Goal: Task Accomplishment & Management: Use online tool/utility

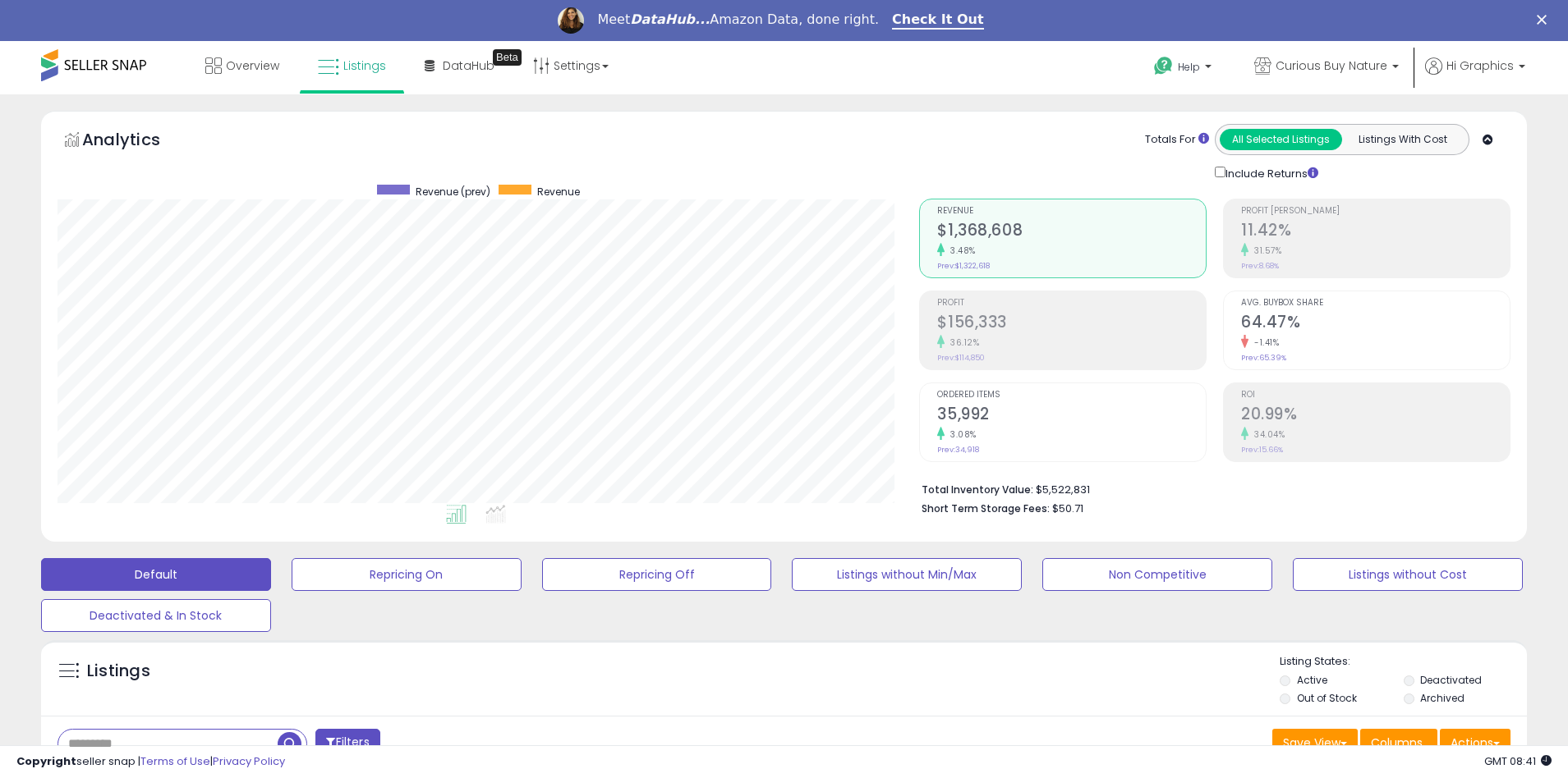
scroll to position [337, 862]
click at [1335, 65] on span "Curious Buy Nature" at bounding box center [1331, 65] width 111 height 17
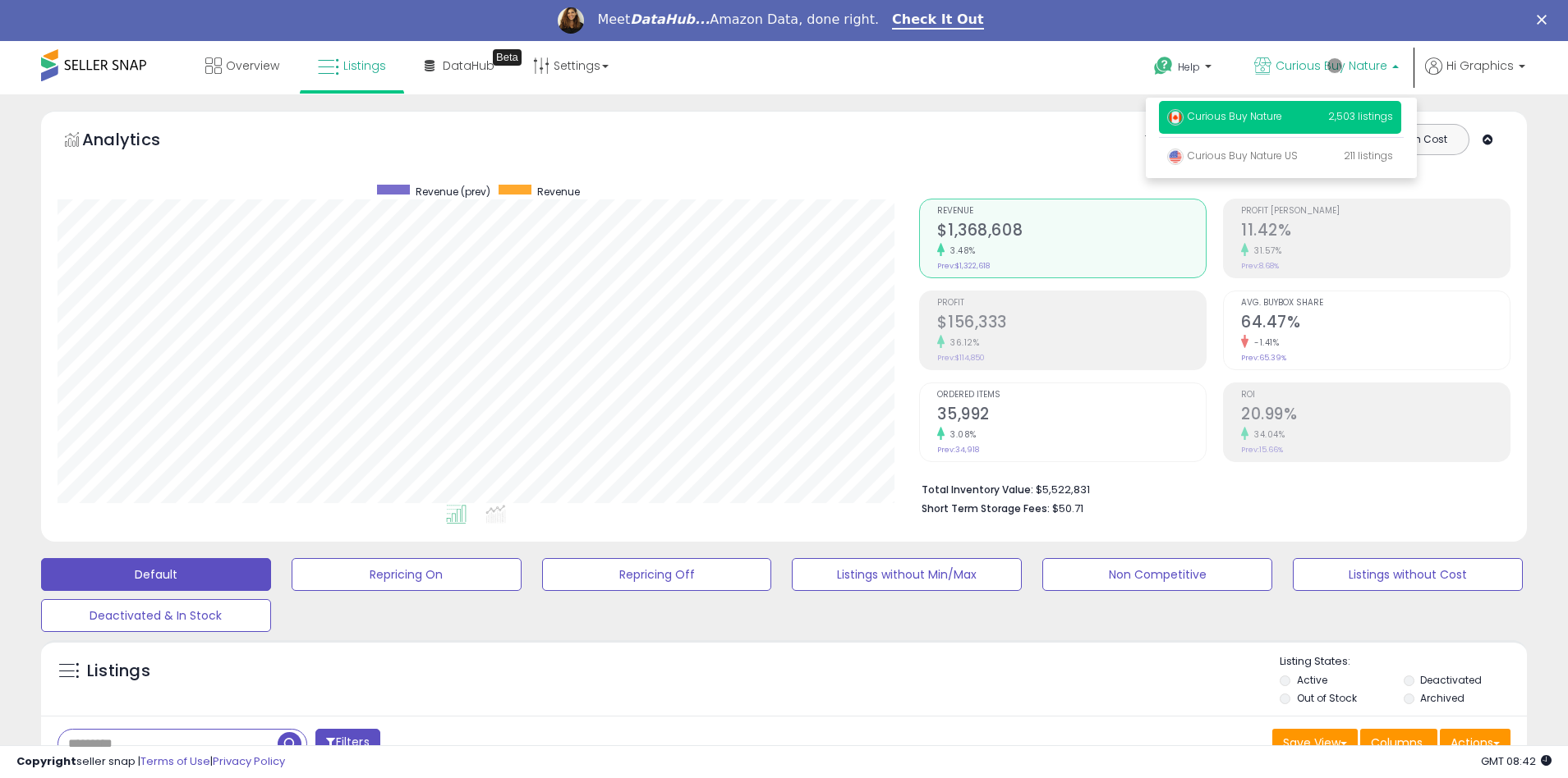
click at [1283, 119] on p "Curious Buy Nature 2,503 listings" at bounding box center [1280, 117] width 242 height 33
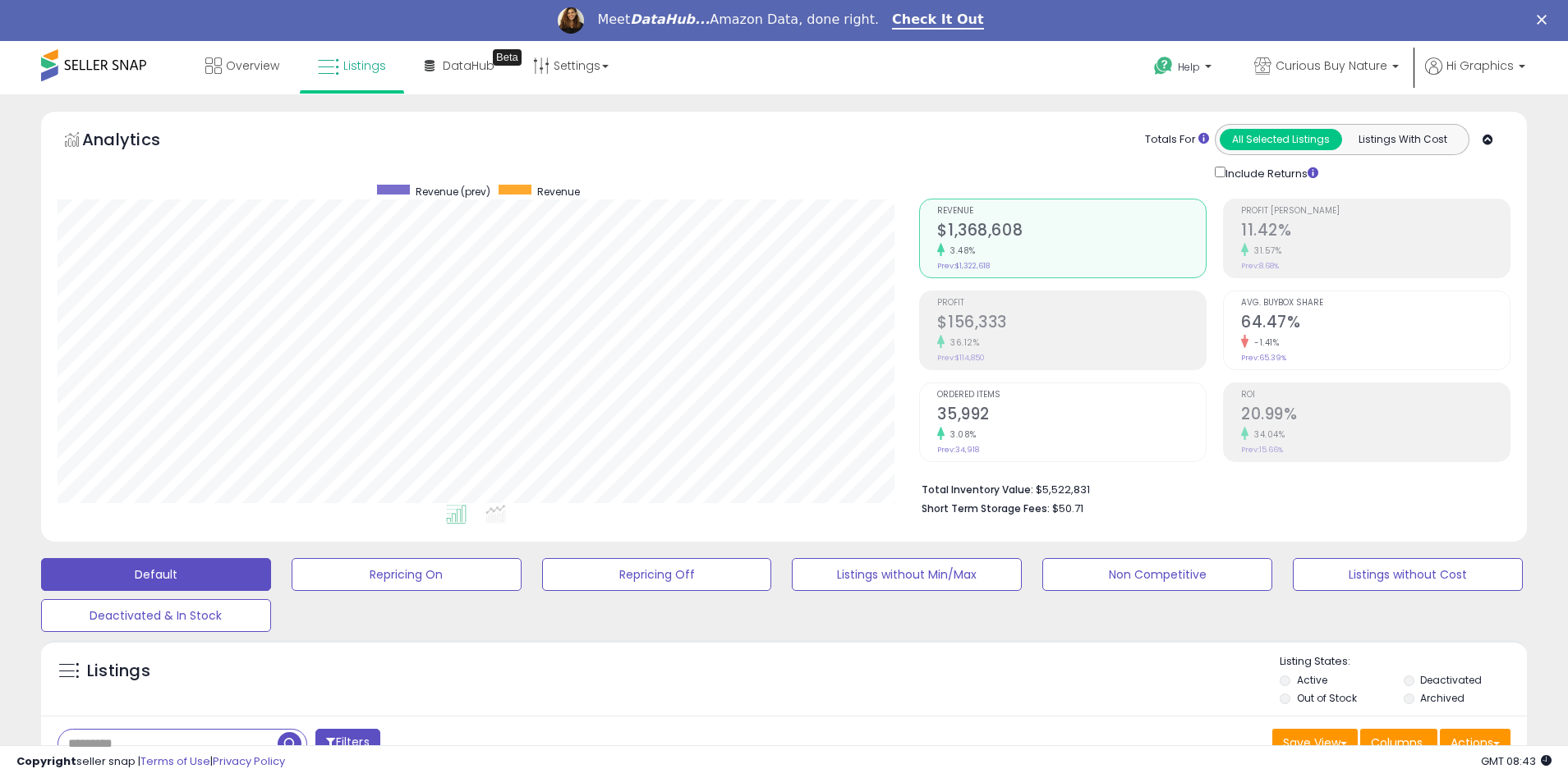
scroll to position [353, 0]
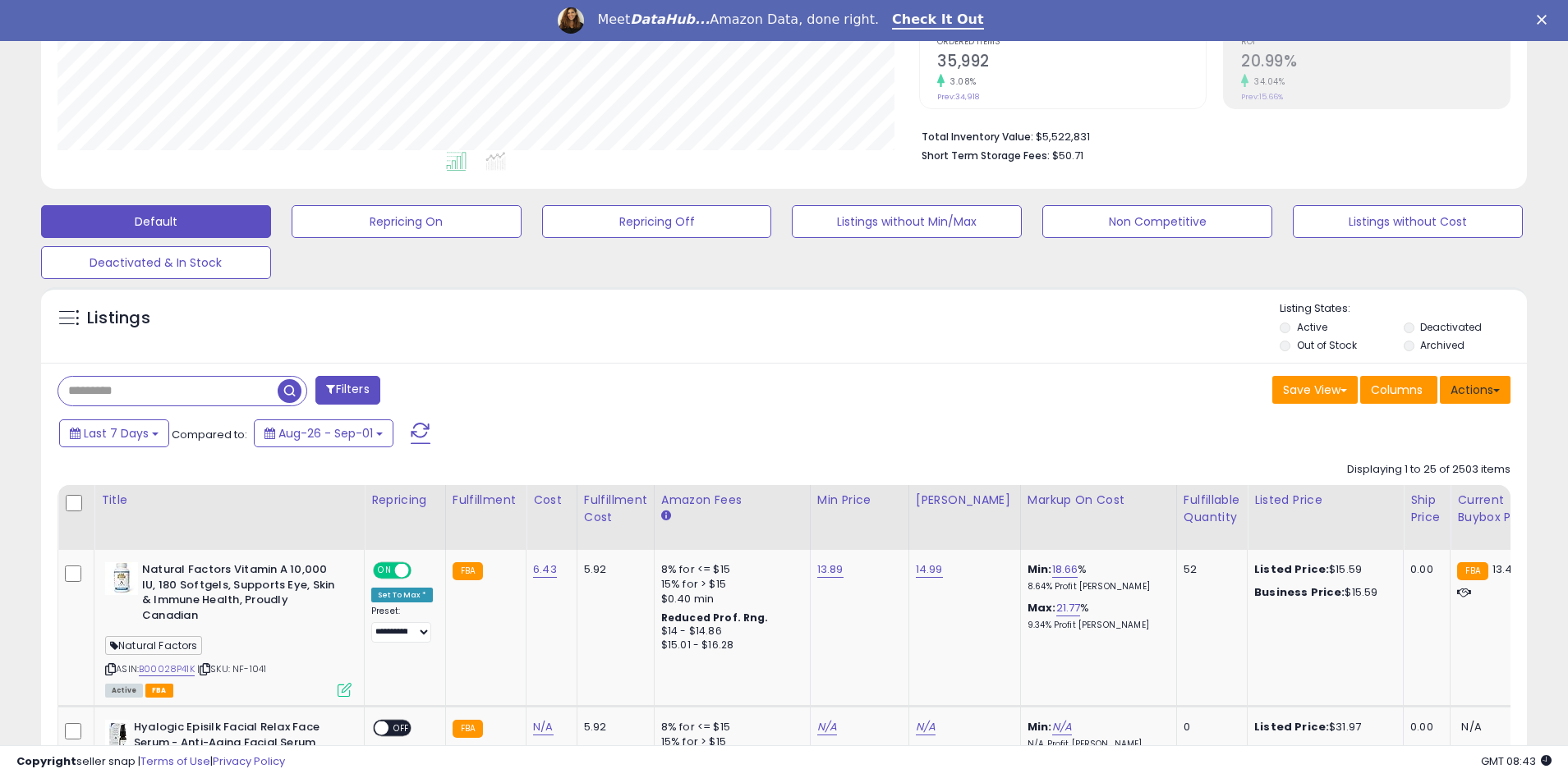
click at [1475, 389] on button "Actions" at bounding box center [1475, 389] width 70 height 28
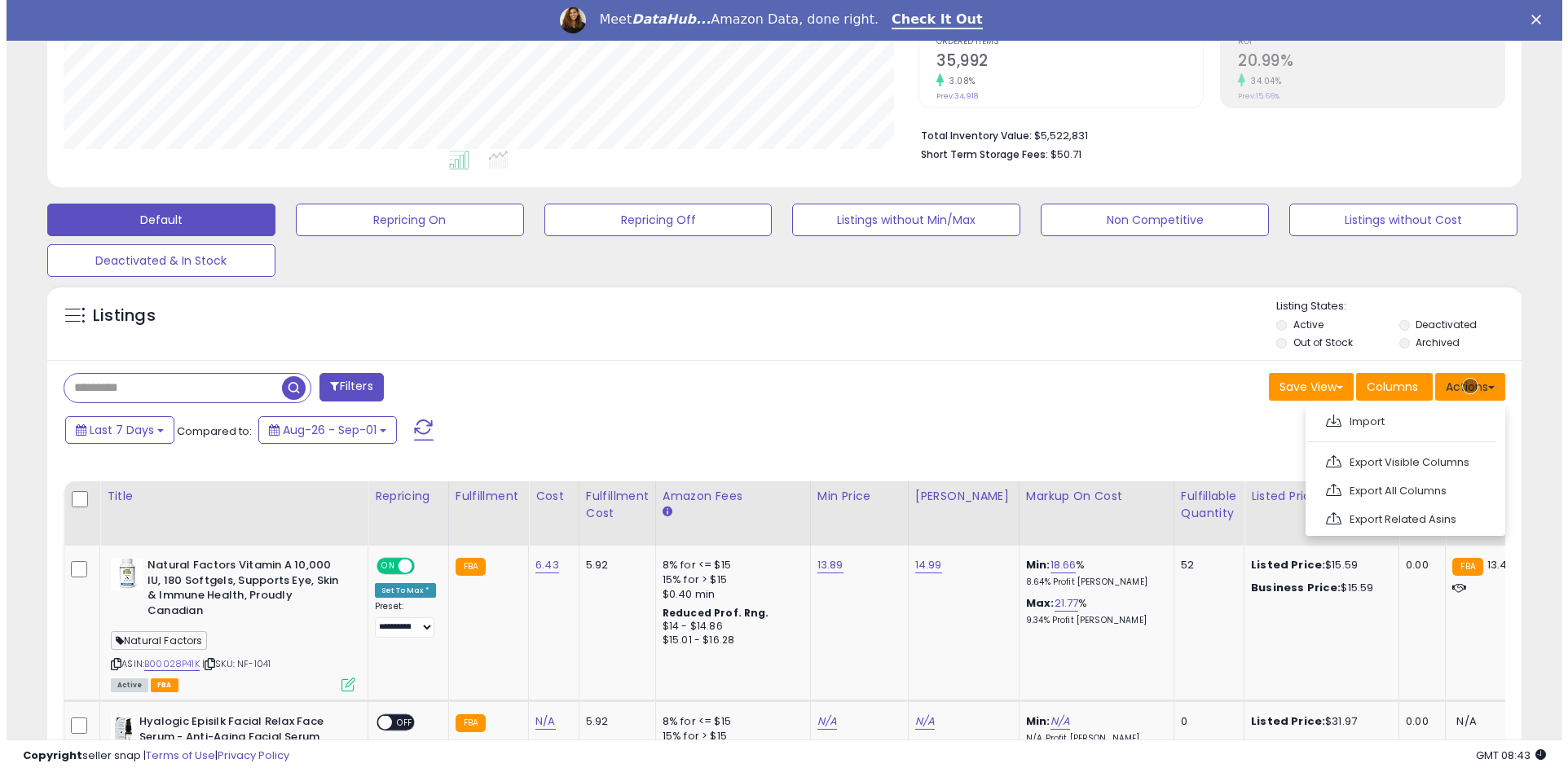
scroll to position [386, 0]
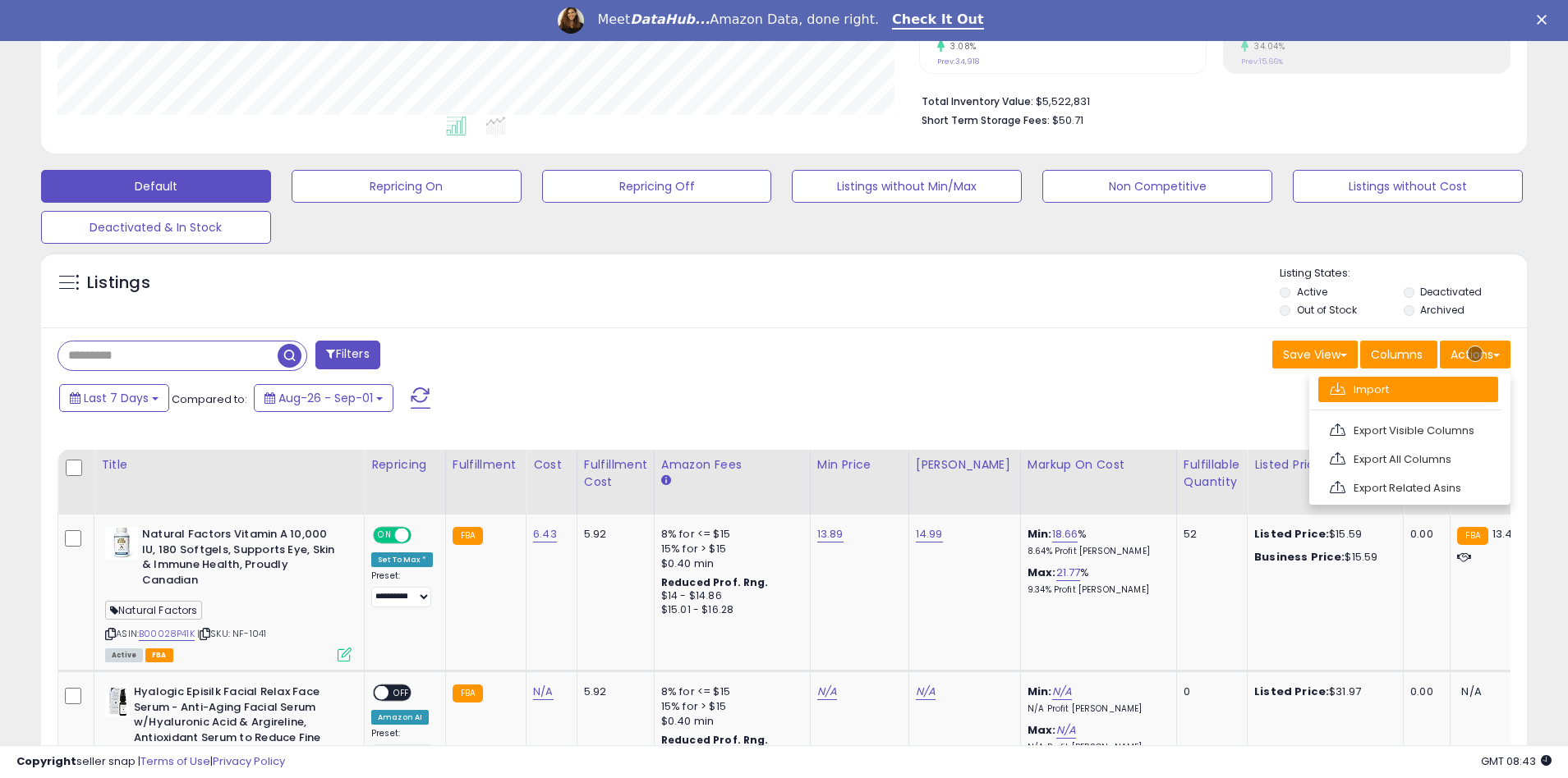
click at [1408, 389] on link "Import" at bounding box center [1408, 389] width 180 height 25
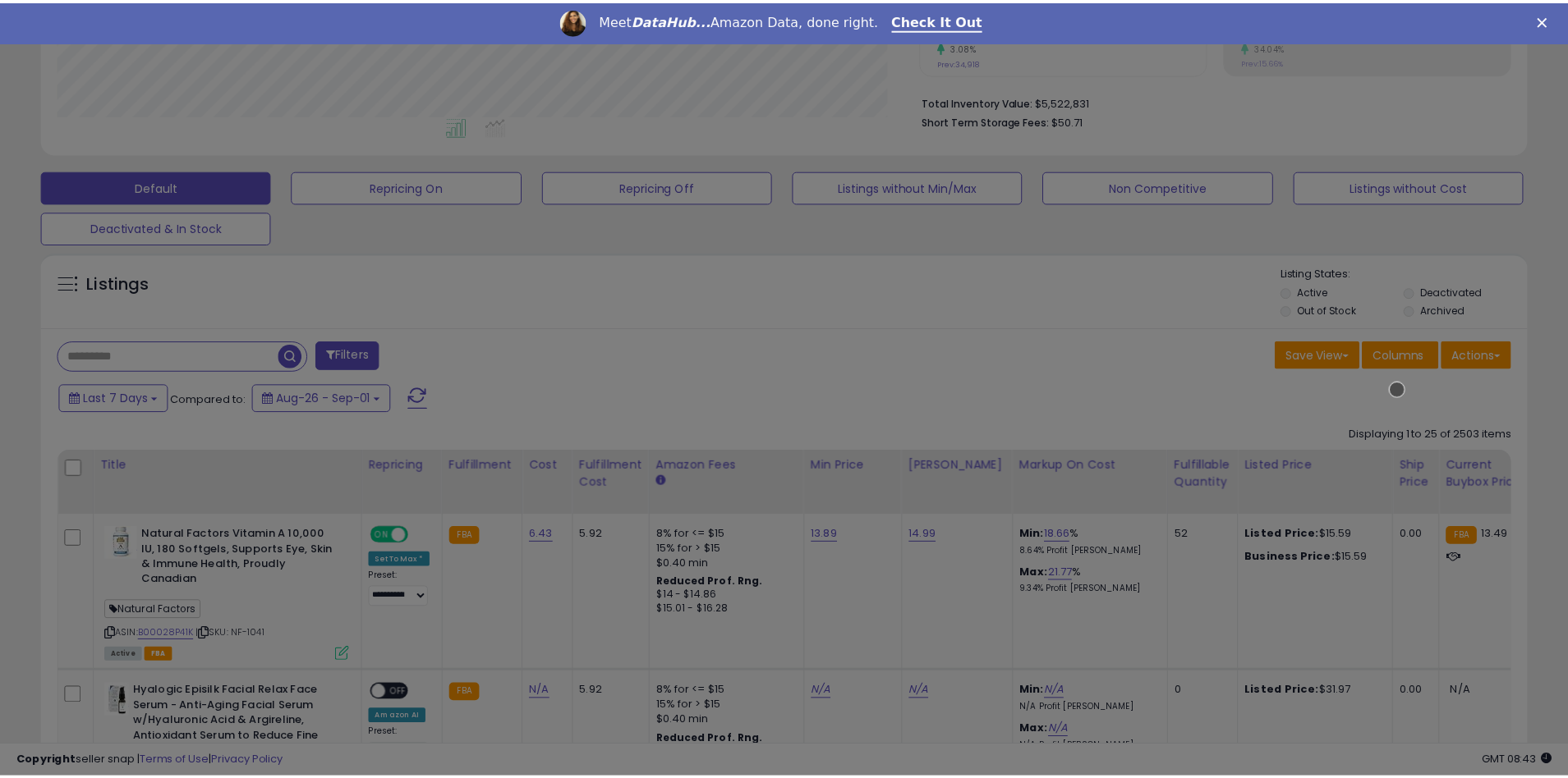
scroll to position [337, 869]
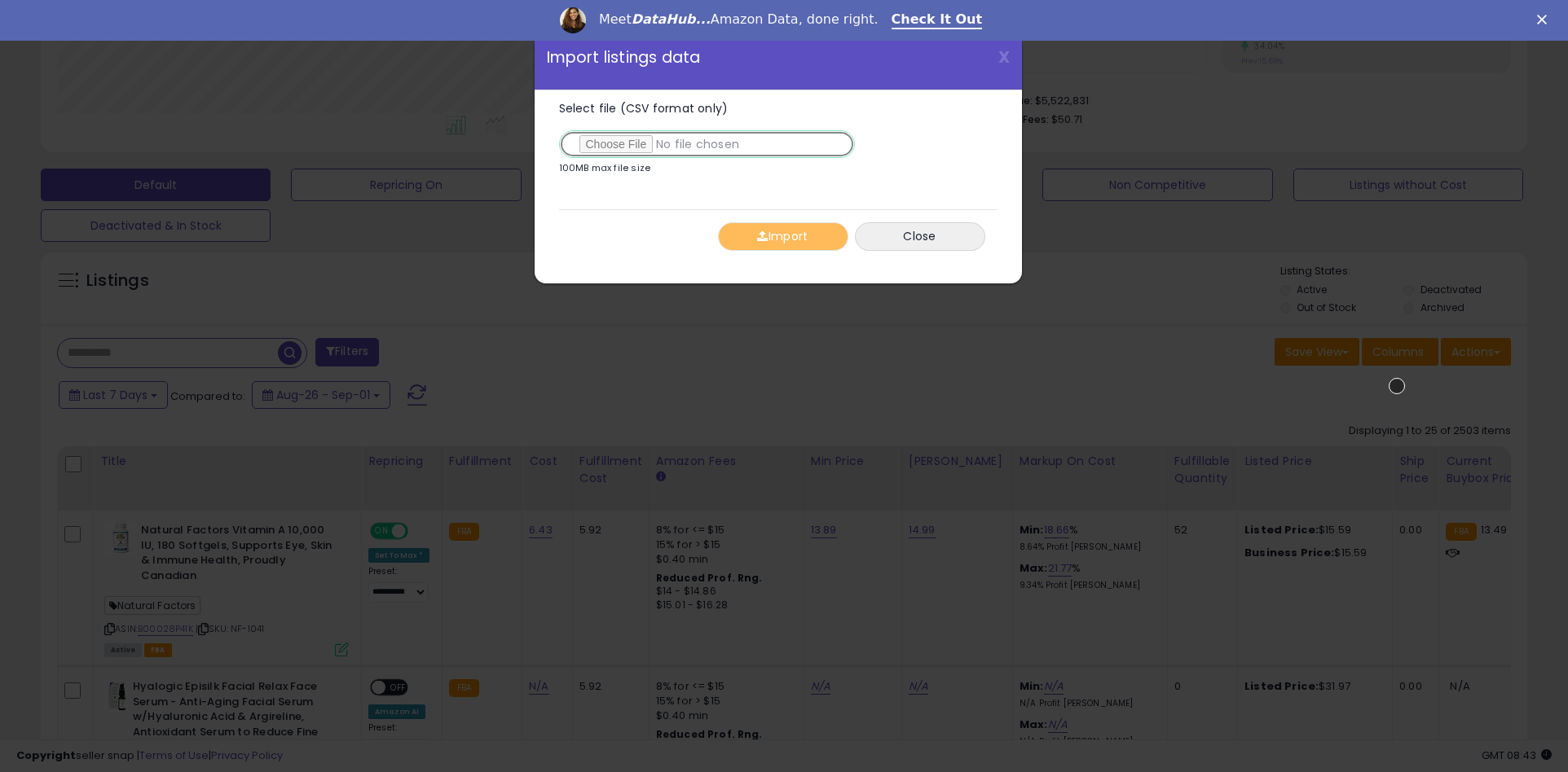
click at [703, 144] on input "Select file (CSV format only)" at bounding box center [706, 144] width 295 height 28
type input "**********"
click at [783, 236] on button "Import" at bounding box center [783, 236] width 131 height 28
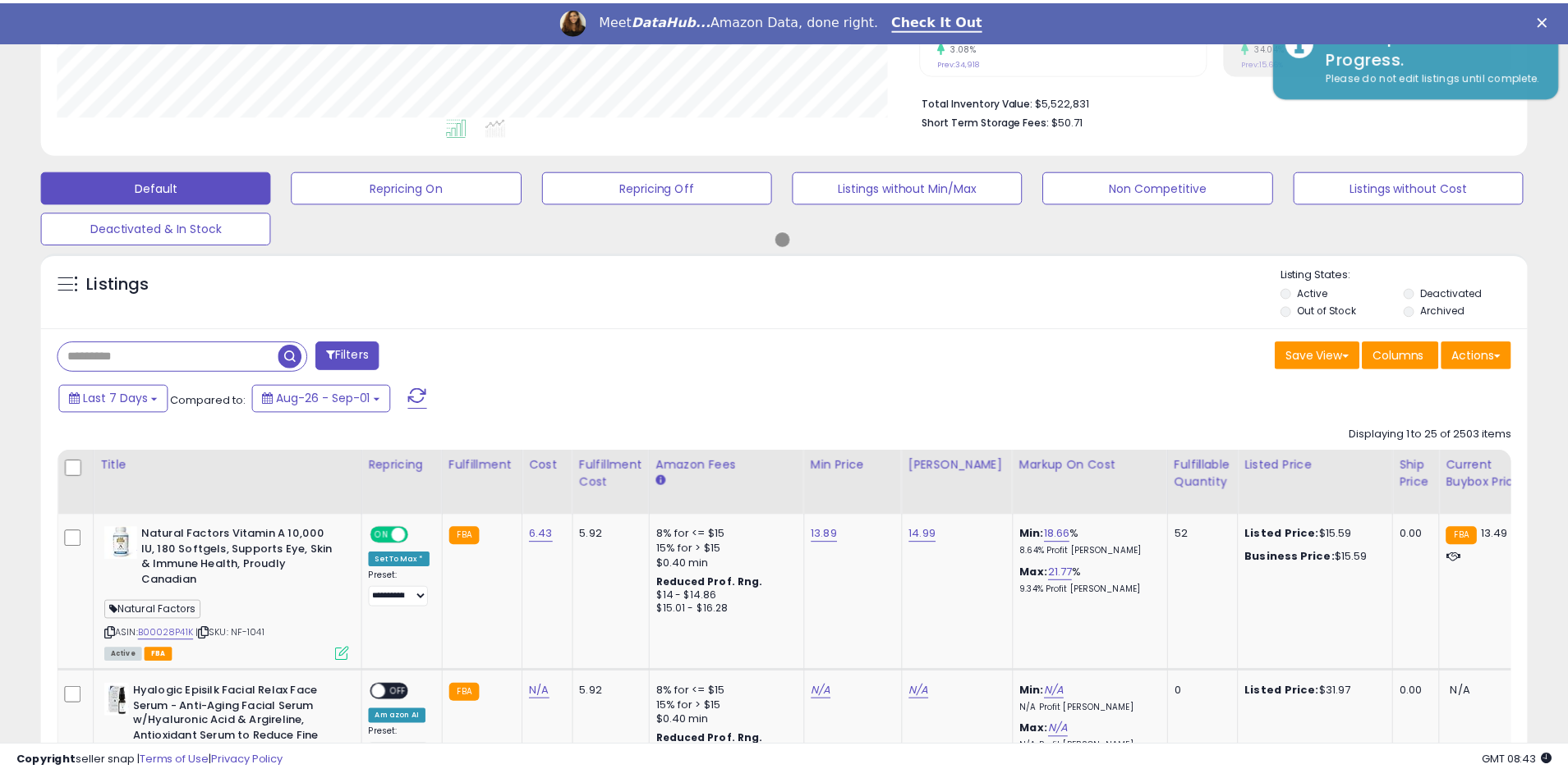
scroll to position [820848, 820473]
